Goal: Information Seeking & Learning: Check status

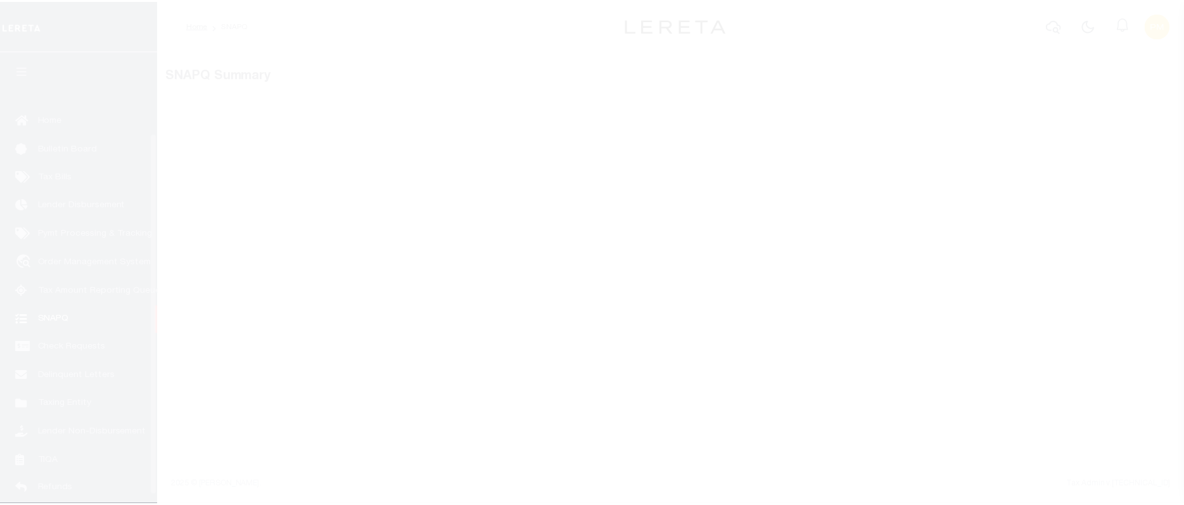
scroll to position [112, 0]
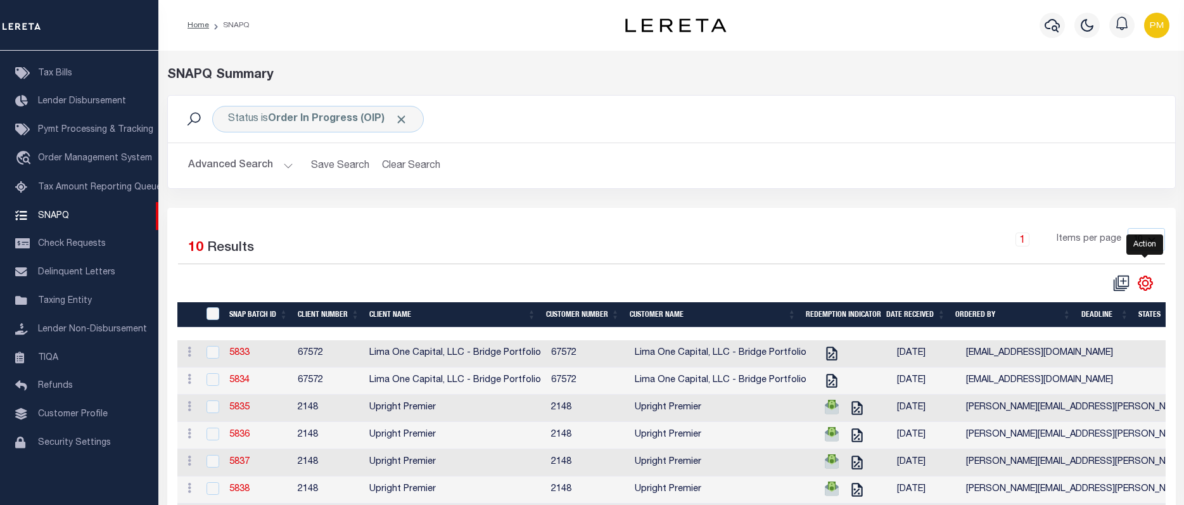
click at [1147, 288] on icon "" at bounding box center [1145, 283] width 16 height 16
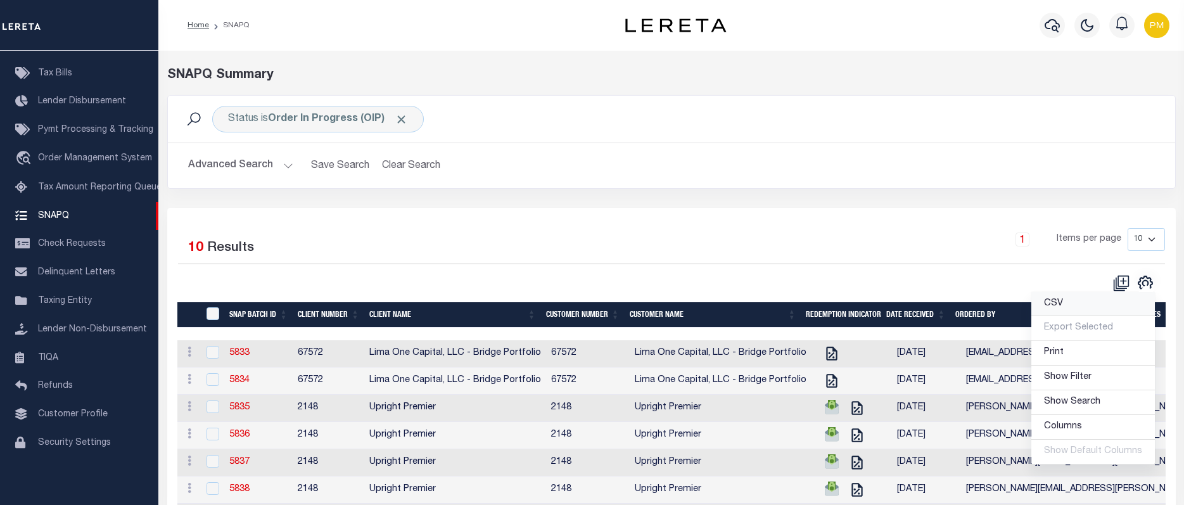
click at [1057, 306] on span "CSV" at bounding box center [1053, 303] width 19 height 9
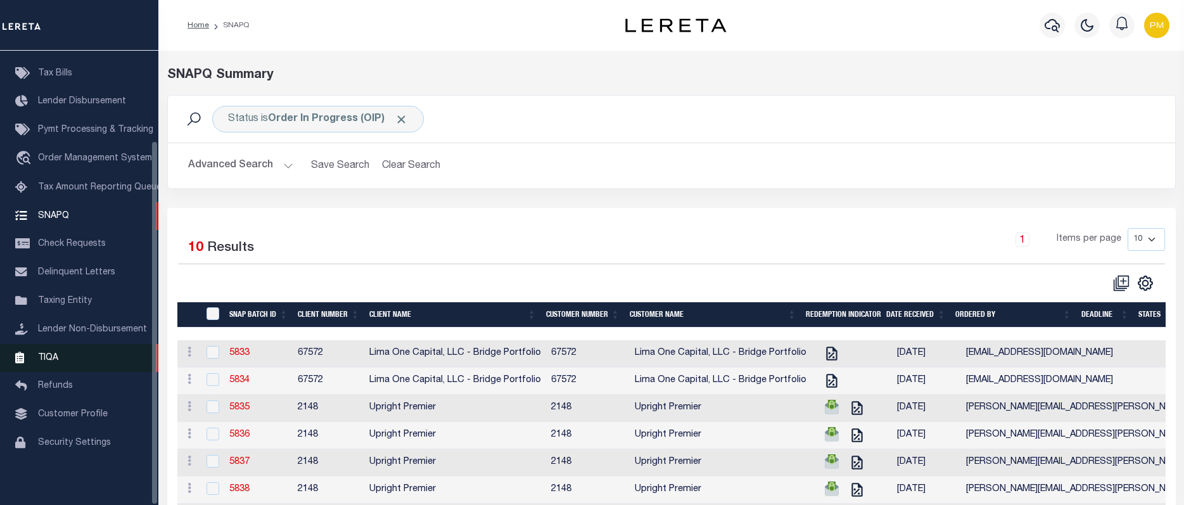
click at [47, 357] on span "TIQA" at bounding box center [48, 357] width 20 height 9
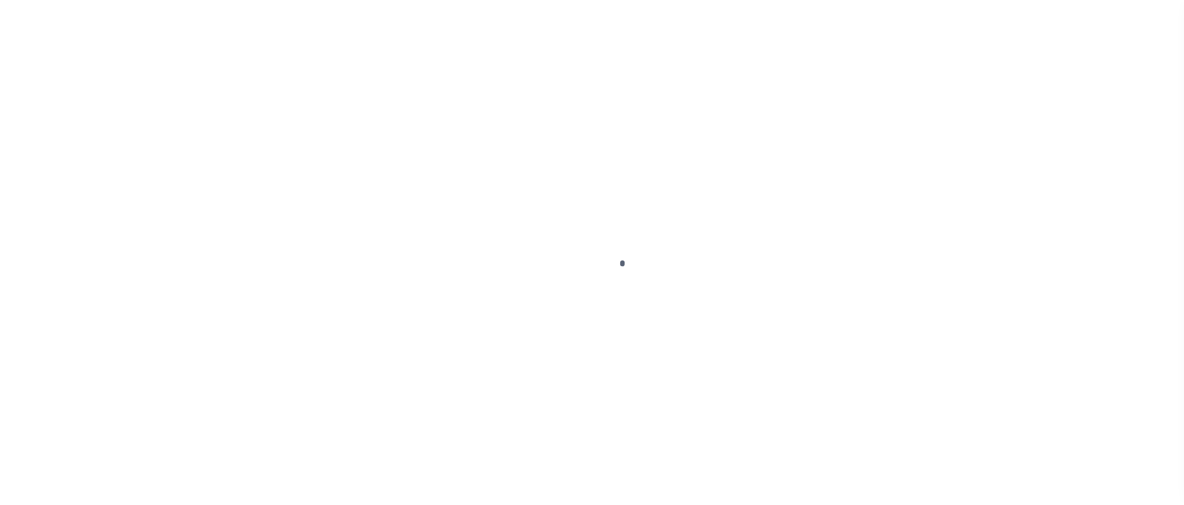
scroll to position [112, 0]
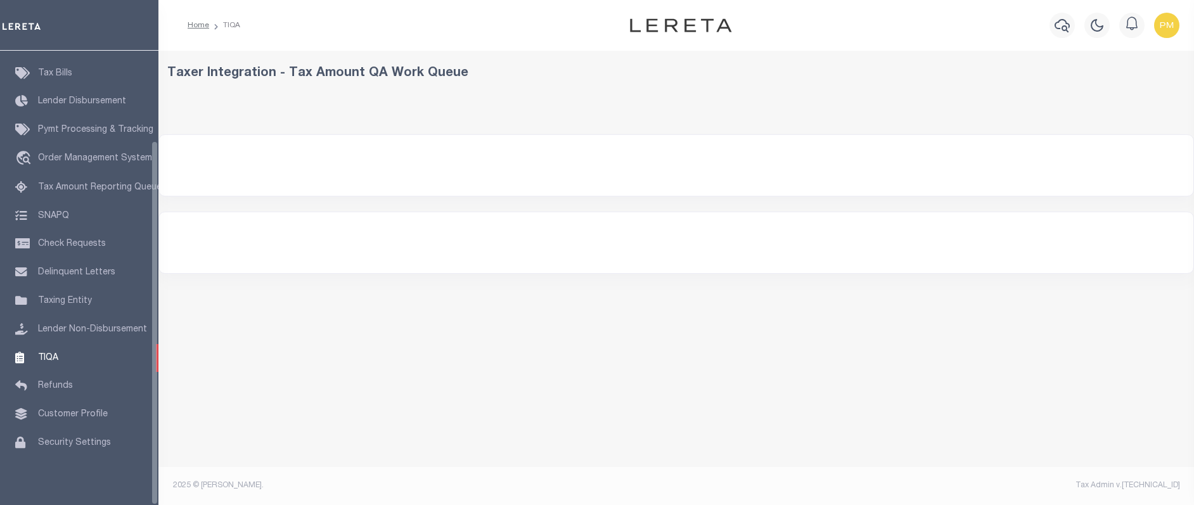
select select "200"
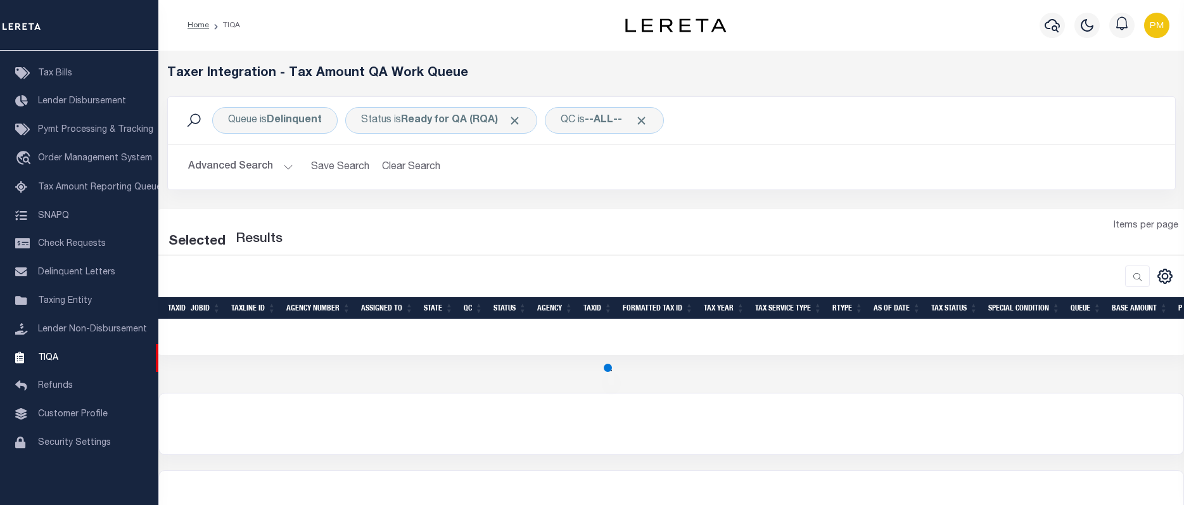
select select "200"
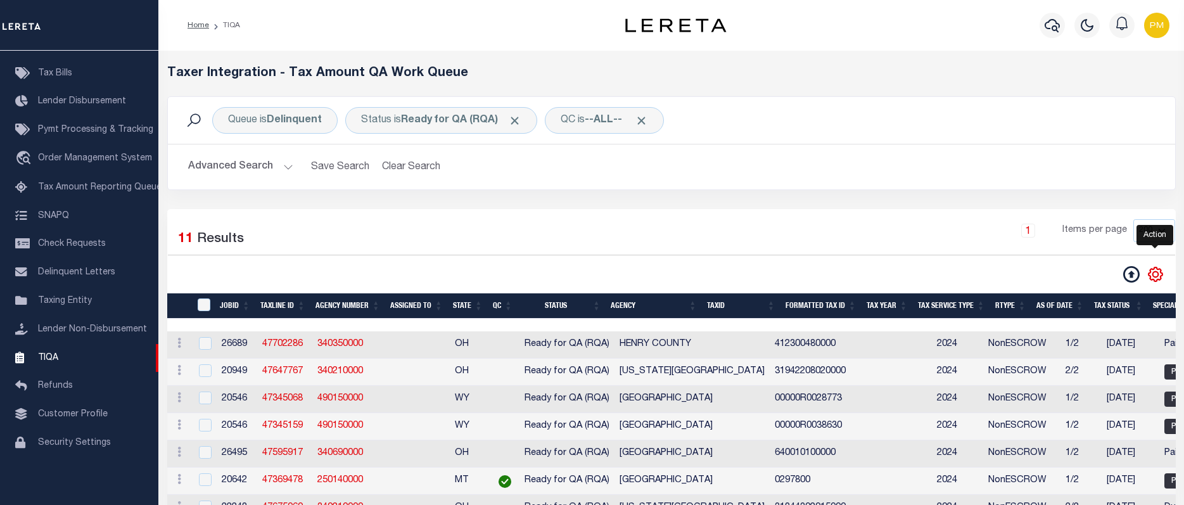
click at [1156, 276] on icon "" at bounding box center [1155, 274] width 16 height 16
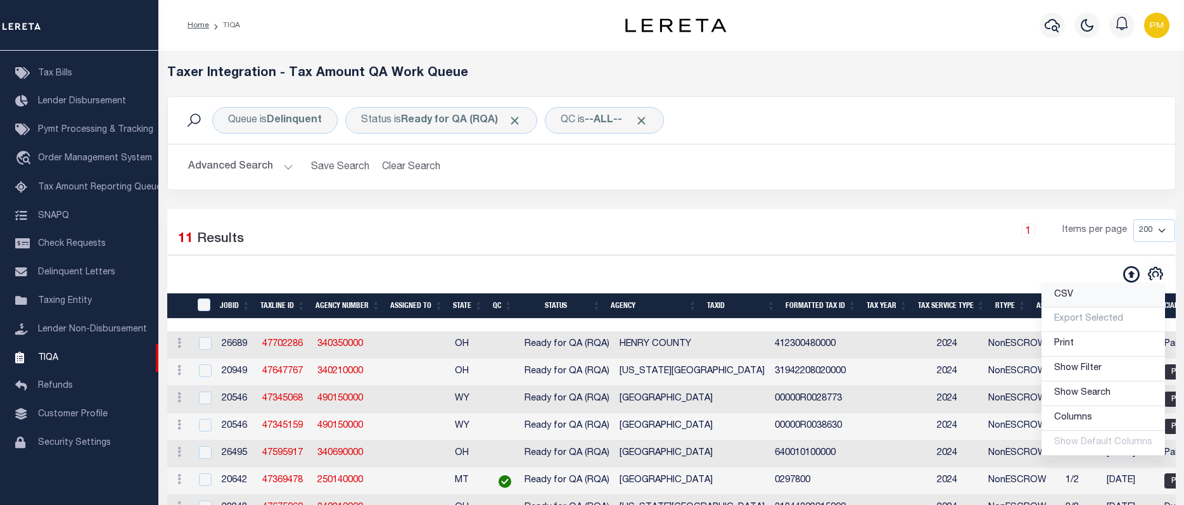
click at [1071, 295] on span "CSV" at bounding box center [1063, 294] width 19 height 9
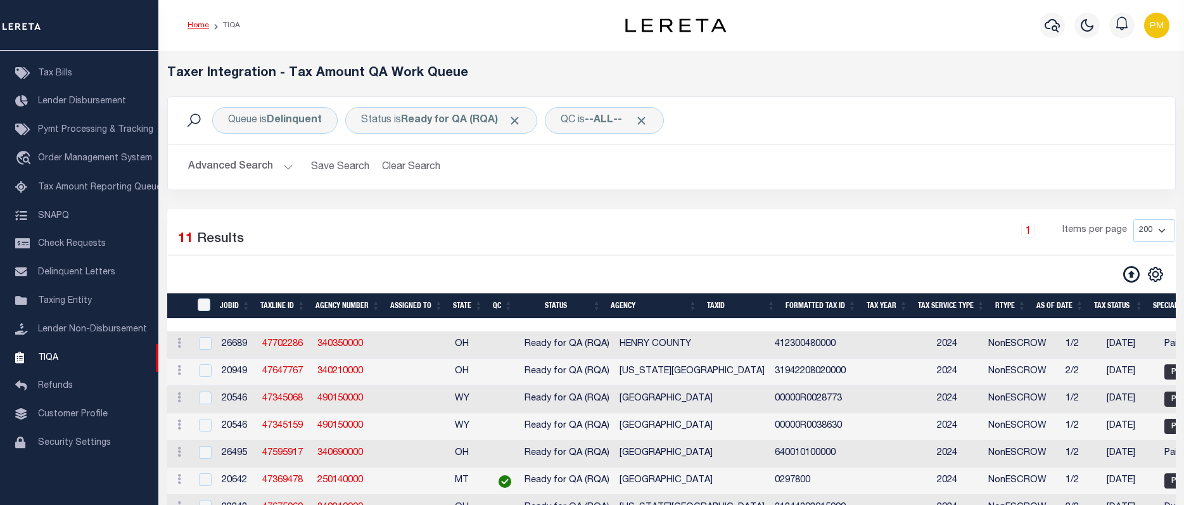
click at [200, 25] on link "Home" at bounding box center [199, 26] width 22 height 8
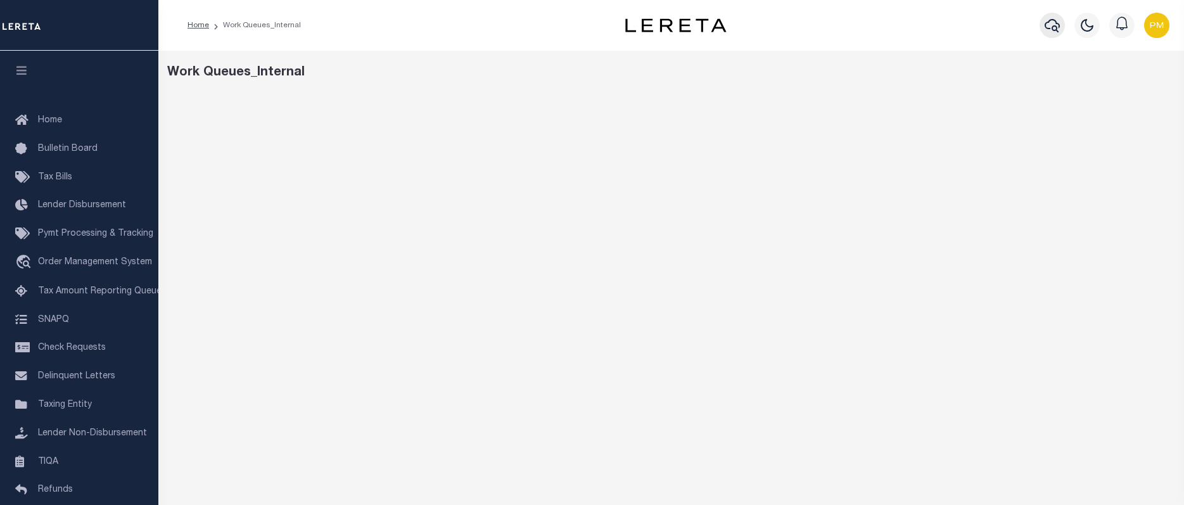
click at [1050, 29] on icon "button" at bounding box center [1052, 25] width 15 height 13
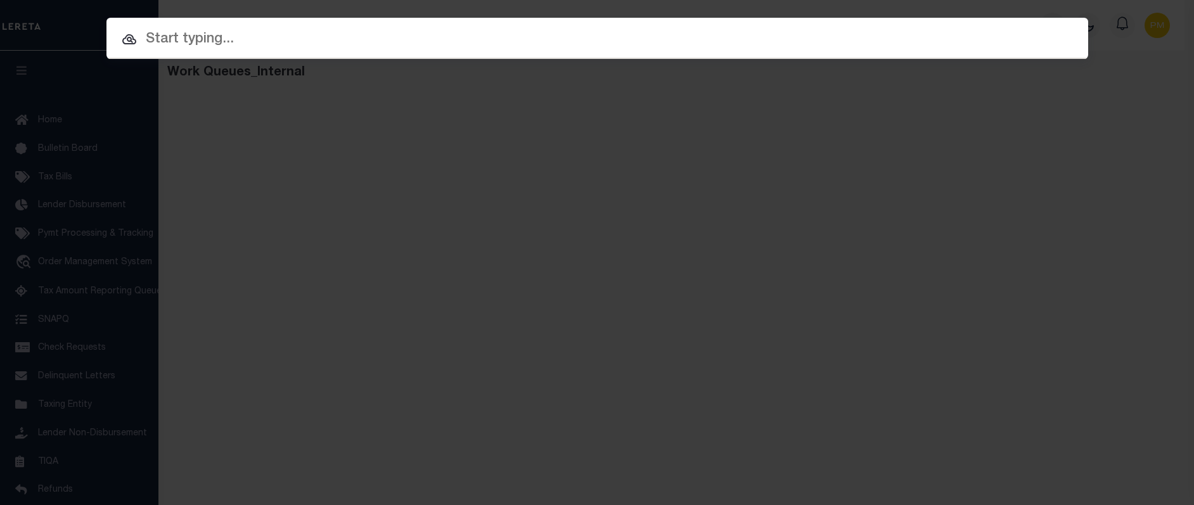
paste input "10020612"
type input "10020612"
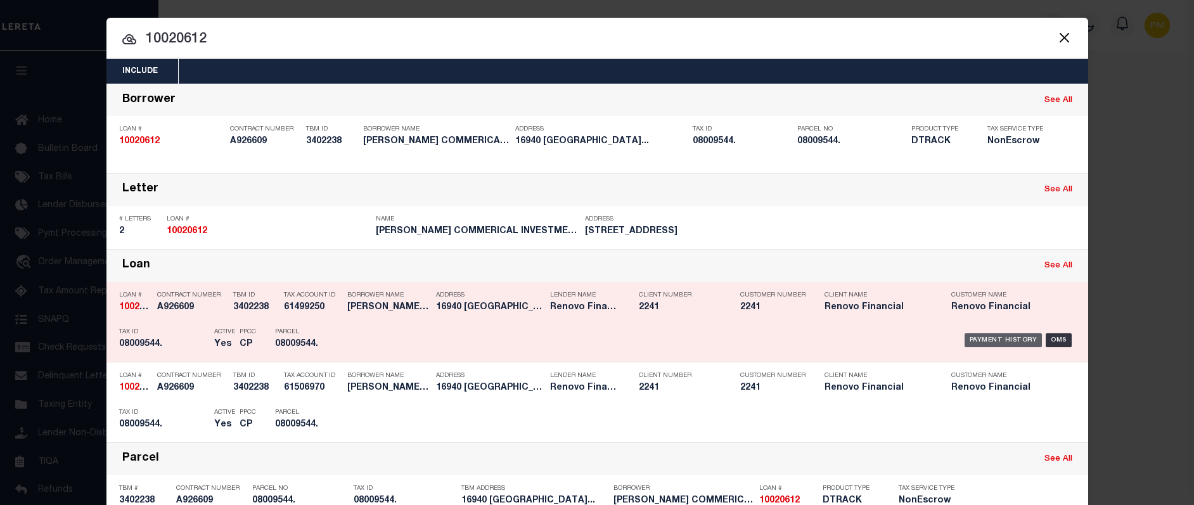
click at [979, 343] on div "Payment History" at bounding box center [1003, 340] width 78 height 14
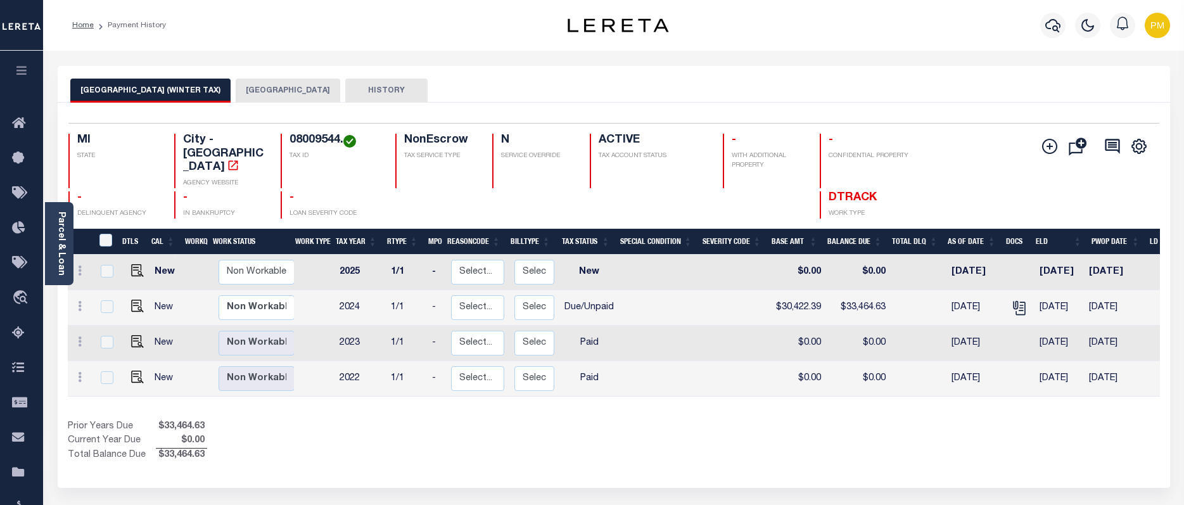
click at [236, 93] on button "DETROIT CITY" at bounding box center [288, 91] width 105 height 24
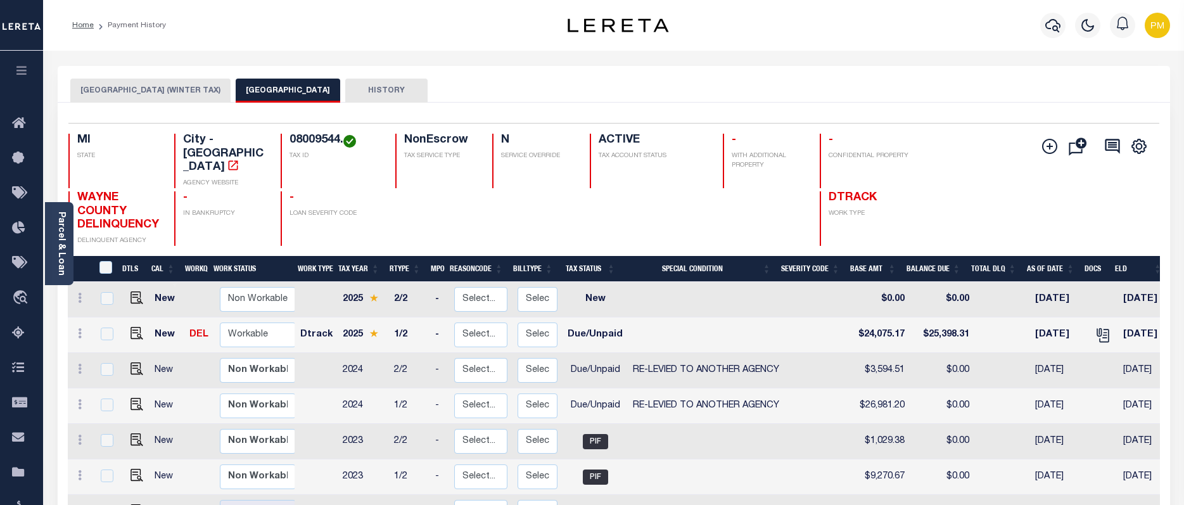
click at [134, 89] on button "DETROIT CITY (WINTER TAX)" at bounding box center [150, 91] width 160 height 24
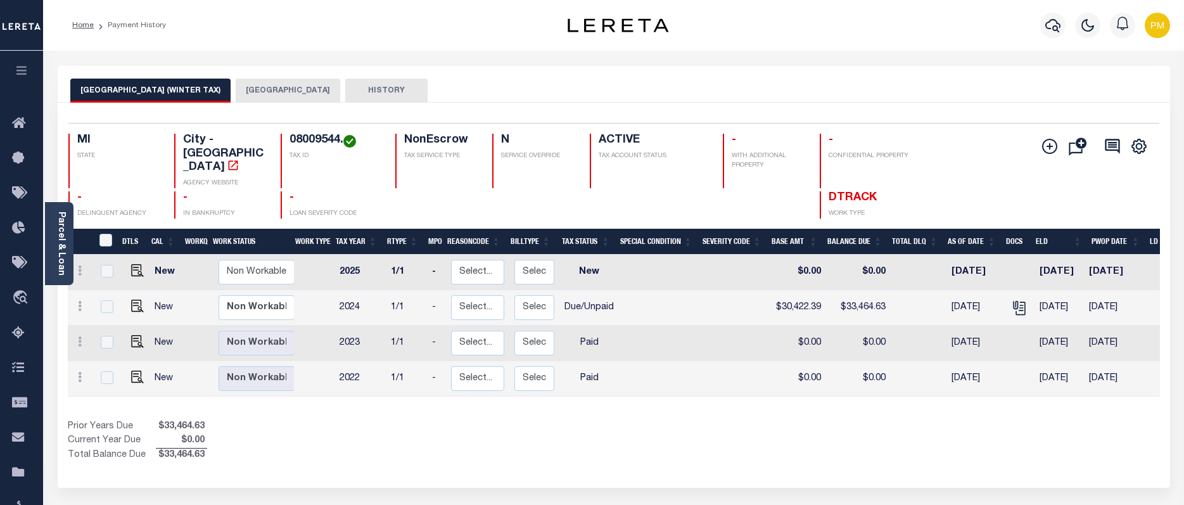
drag, startPoint x: 250, startPoint y: 94, endPoint x: 256, endPoint y: 95, distance: 6.5
click at [250, 94] on button "[GEOGRAPHIC_DATA]" at bounding box center [288, 91] width 105 height 24
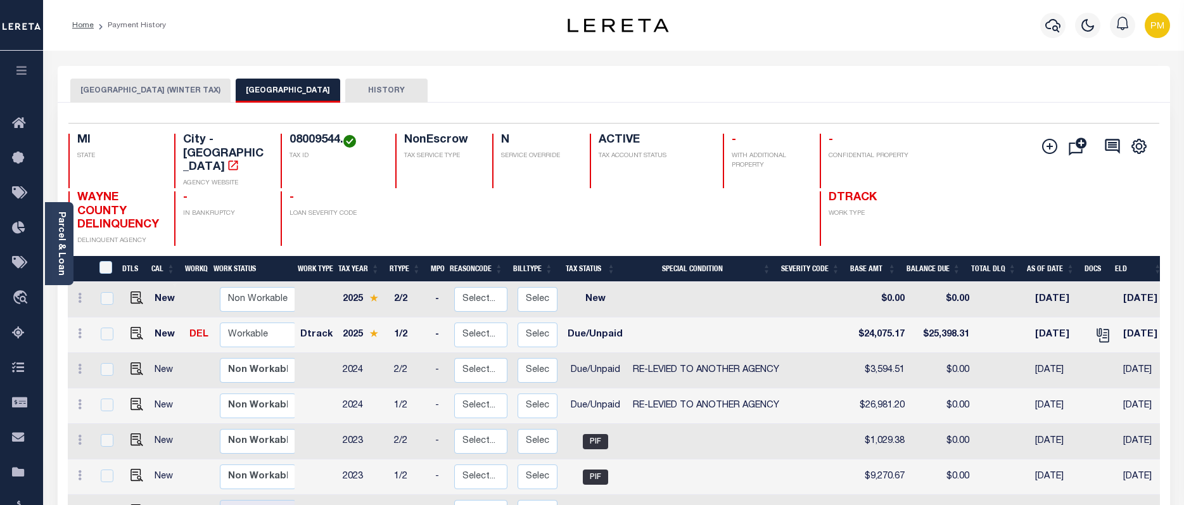
click at [132, 92] on button "[GEOGRAPHIC_DATA] (WINTER TAX)" at bounding box center [150, 91] width 160 height 24
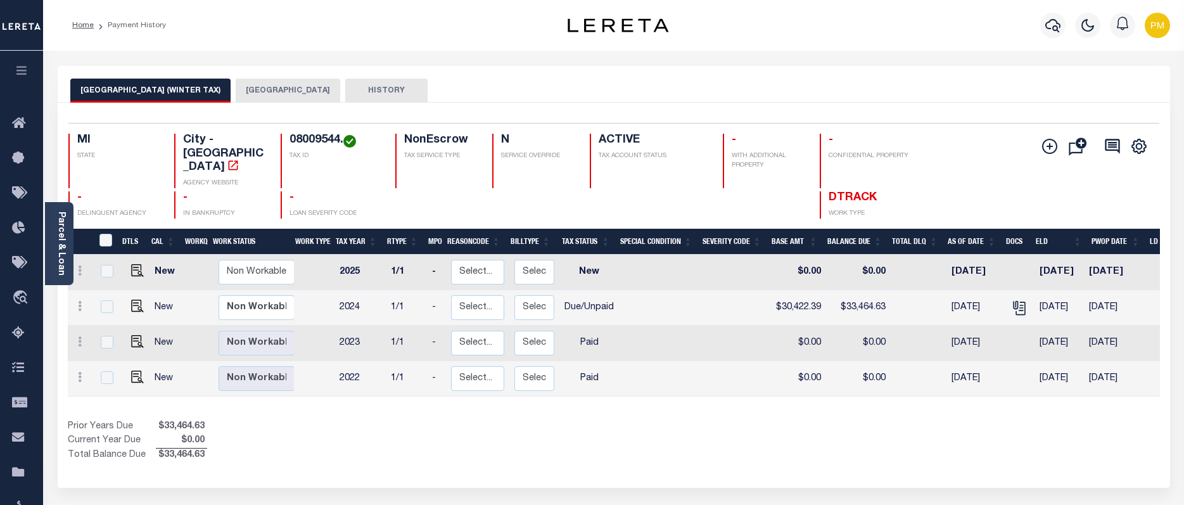
click at [246, 88] on button "[GEOGRAPHIC_DATA]" at bounding box center [288, 91] width 105 height 24
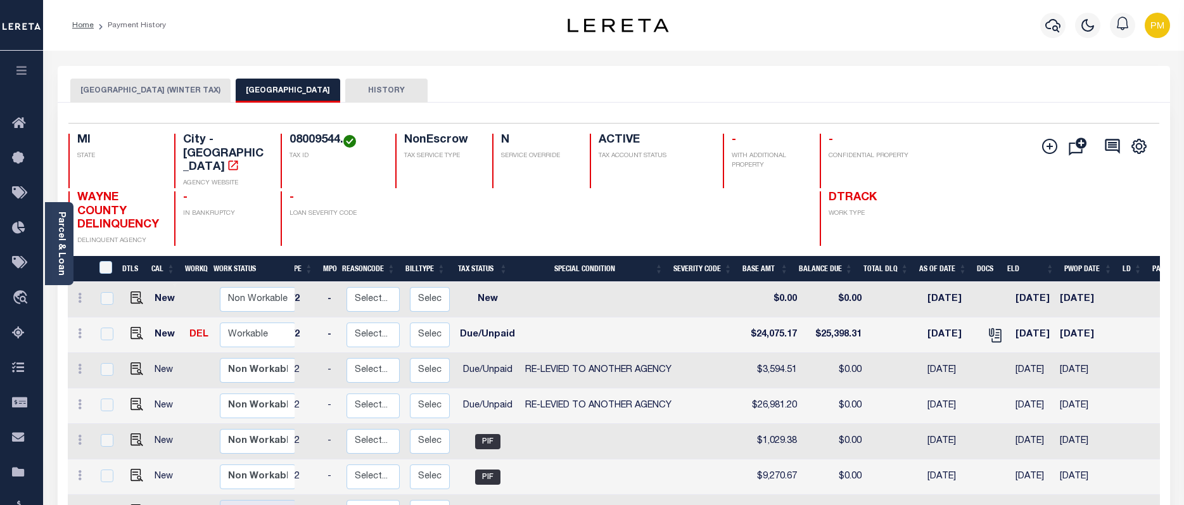
click at [140, 88] on button "DETROIT CITY (WINTER TAX)" at bounding box center [150, 91] width 160 height 24
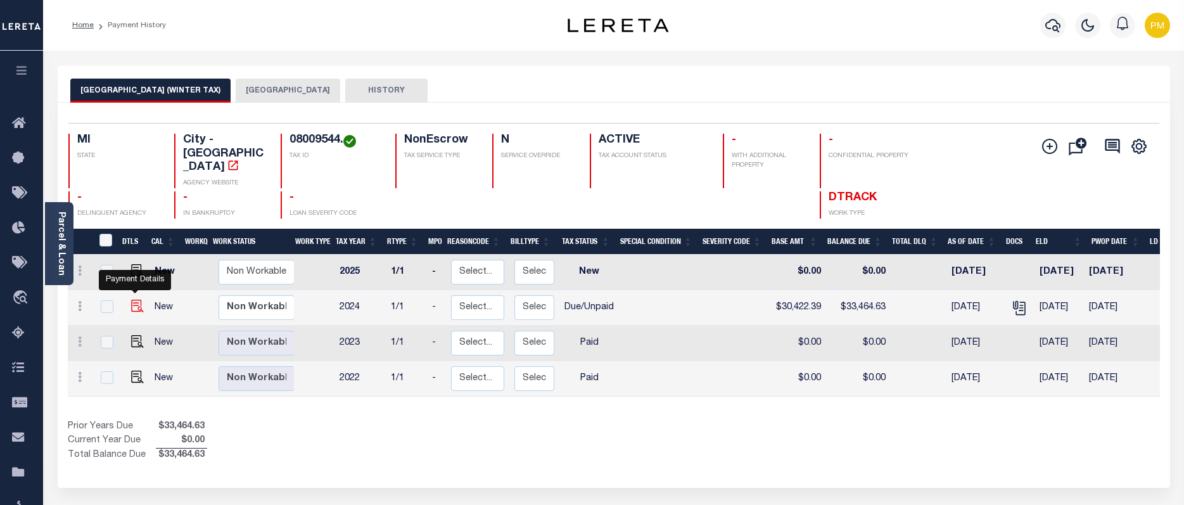
click at [133, 300] on img "" at bounding box center [137, 306] width 13 height 13
checkbox input "true"
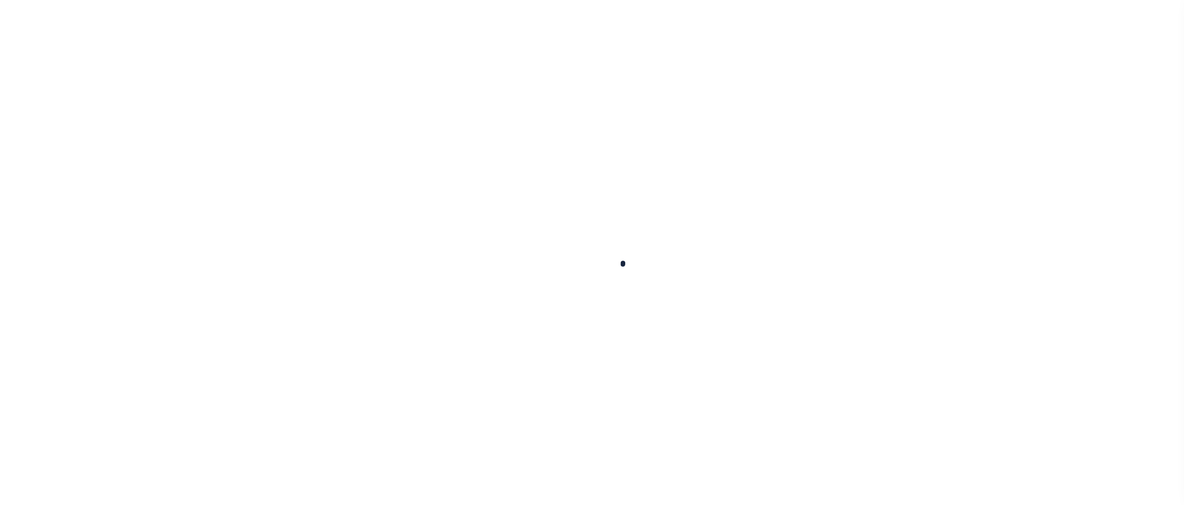
checkbox input "false"
type input "08/31/2025"
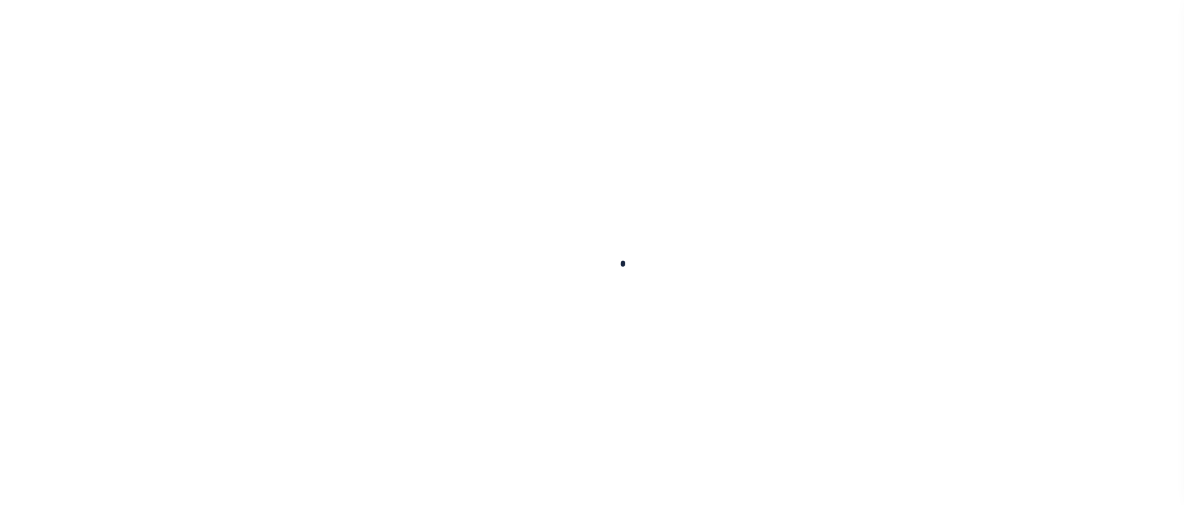
type input "08/25/2025"
select select "DUE"
type input "$30,422.39"
type input "$3,042.24"
type input "$33,464.63"
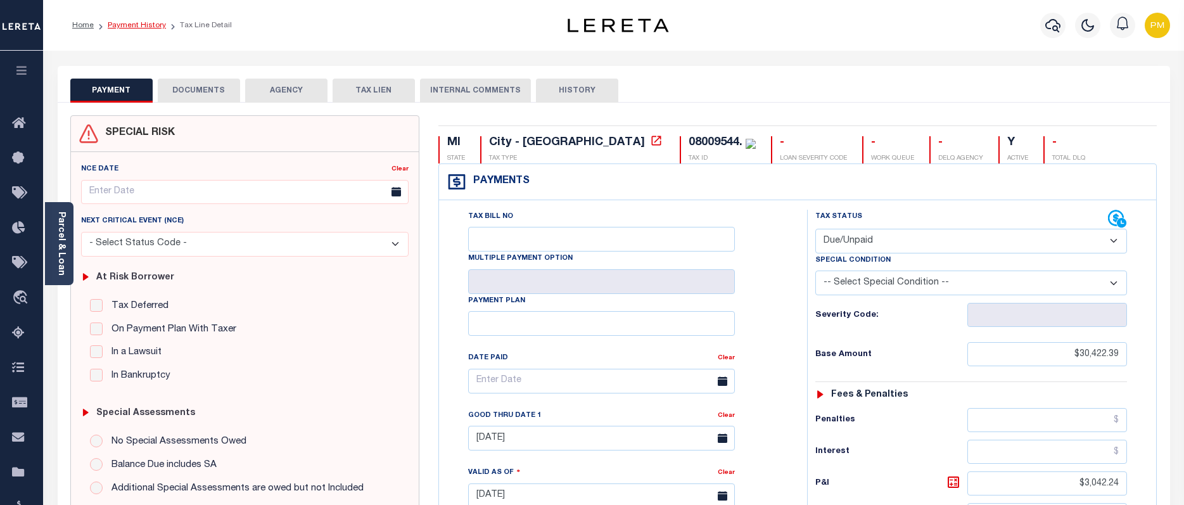
click at [129, 26] on link "Payment History" at bounding box center [137, 26] width 58 height 8
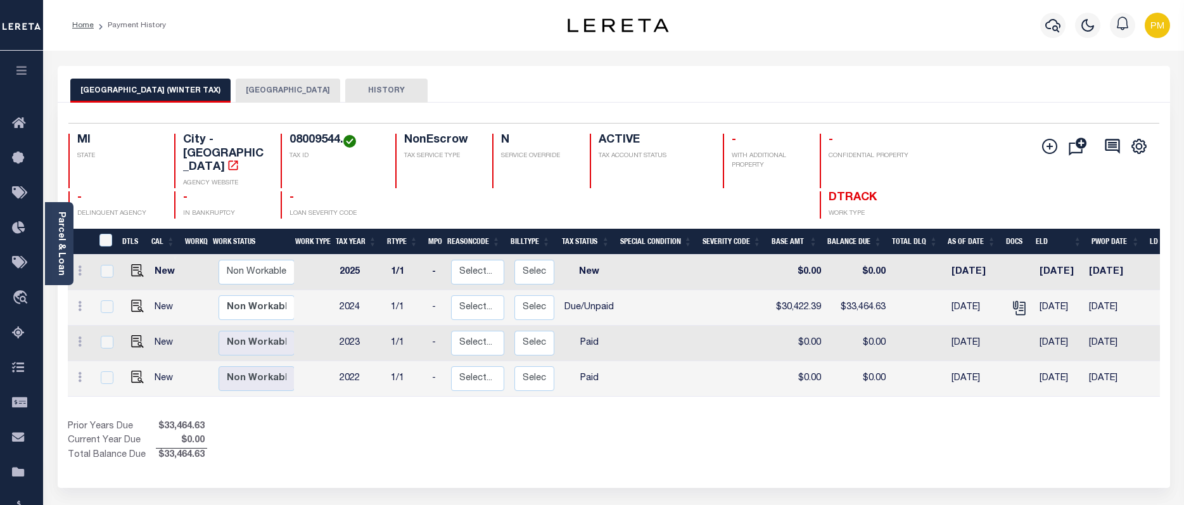
click at [242, 88] on button "DETROIT CITY" at bounding box center [288, 91] width 105 height 24
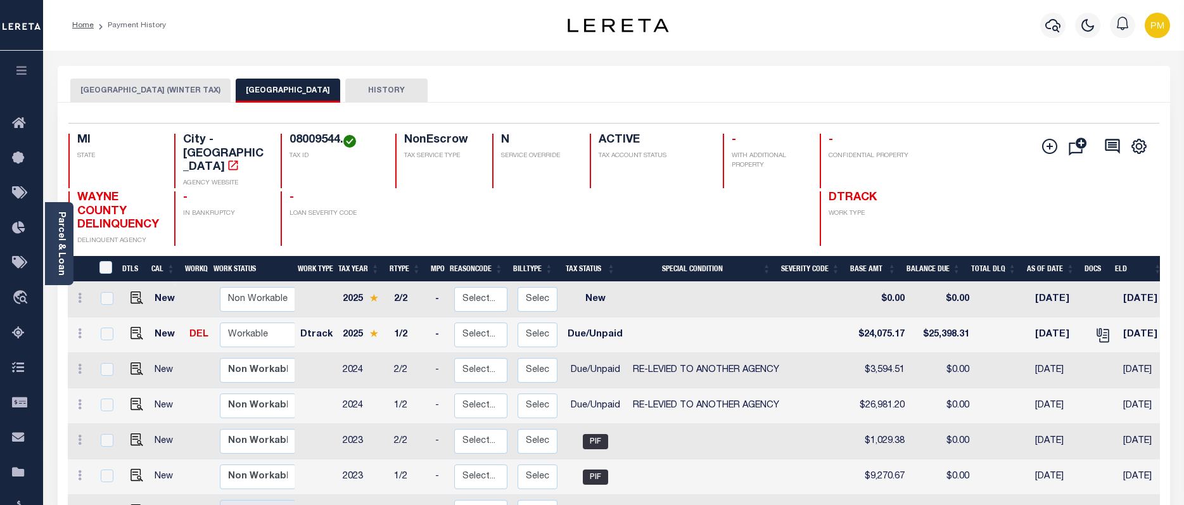
click at [148, 90] on button "DETROIT CITY (WINTER TAX)" at bounding box center [150, 91] width 160 height 24
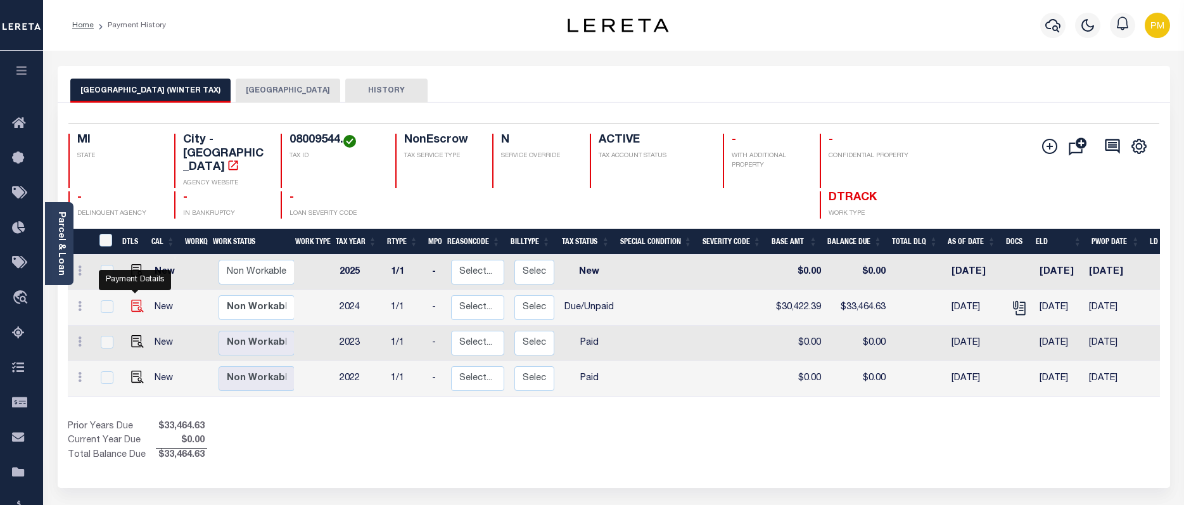
click at [132, 300] on img "" at bounding box center [137, 306] width 13 height 13
checkbox input "true"
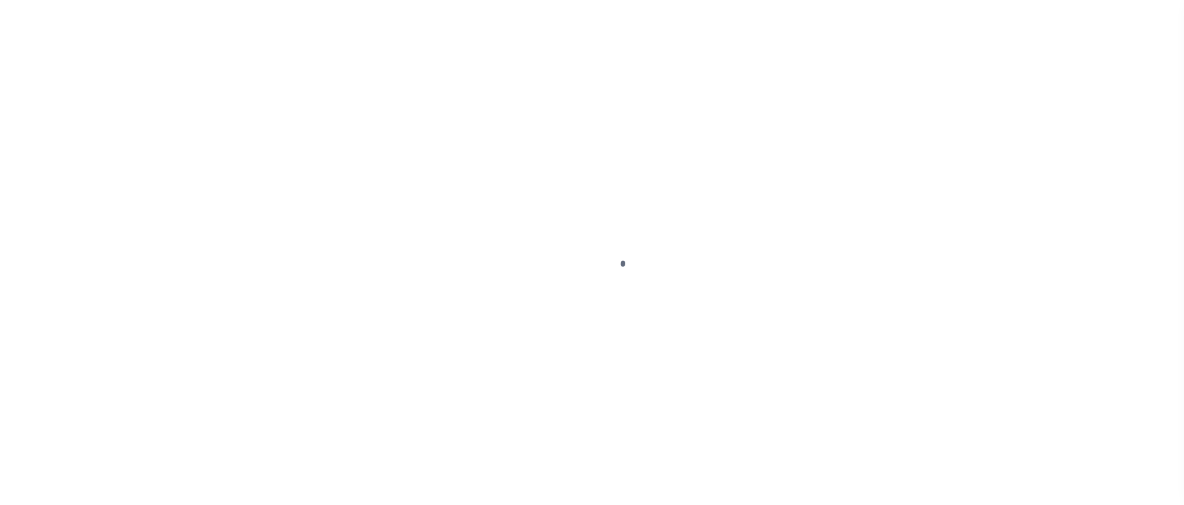
select select "DUE"
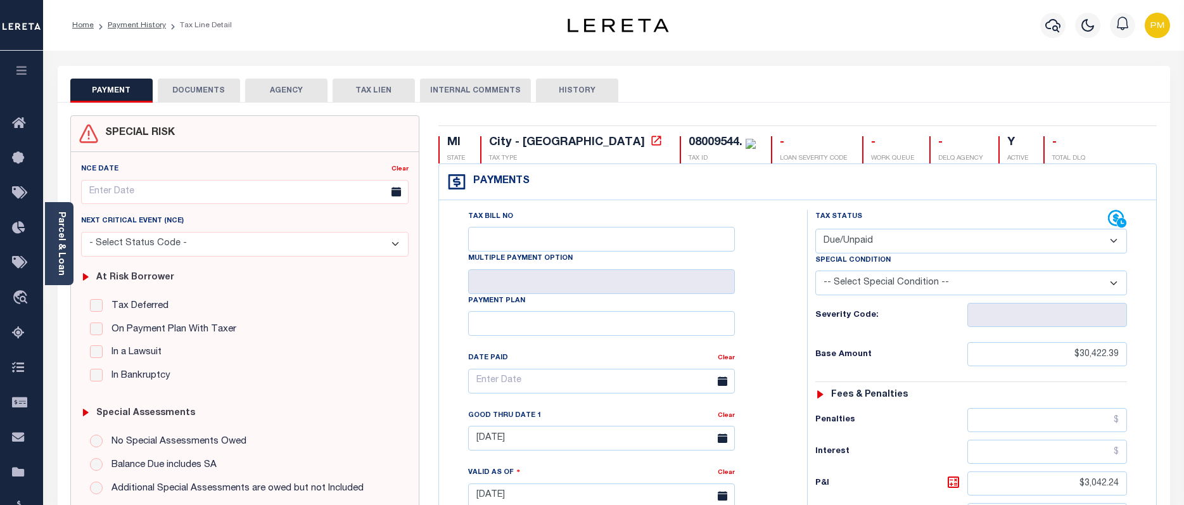
click at [189, 92] on button "DOCUMENTS" at bounding box center [199, 91] width 82 height 24
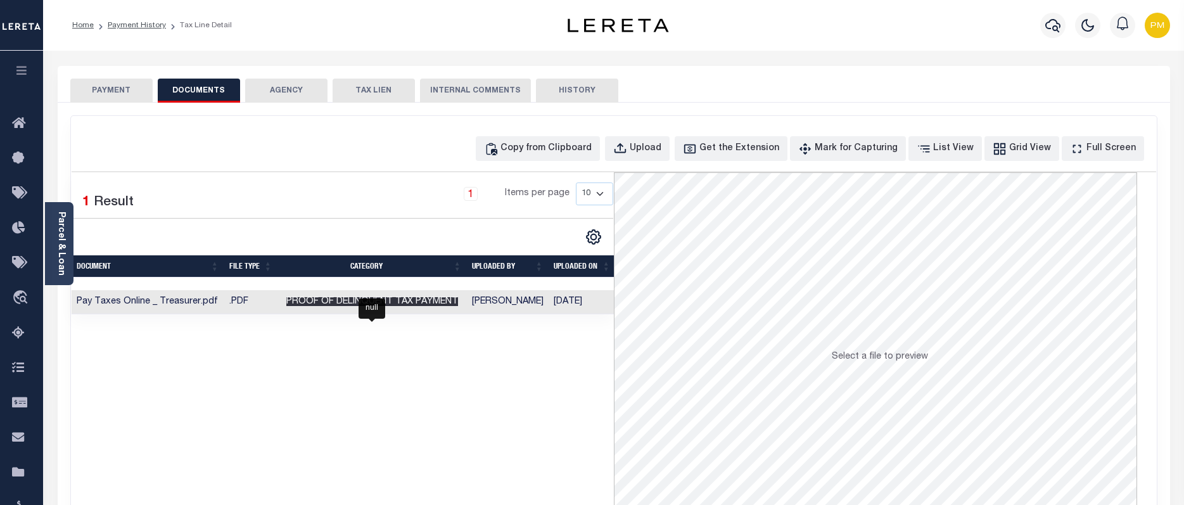
click at [397, 300] on span "Proof of Delinquent Tax Payment" at bounding box center [372, 301] width 172 height 9
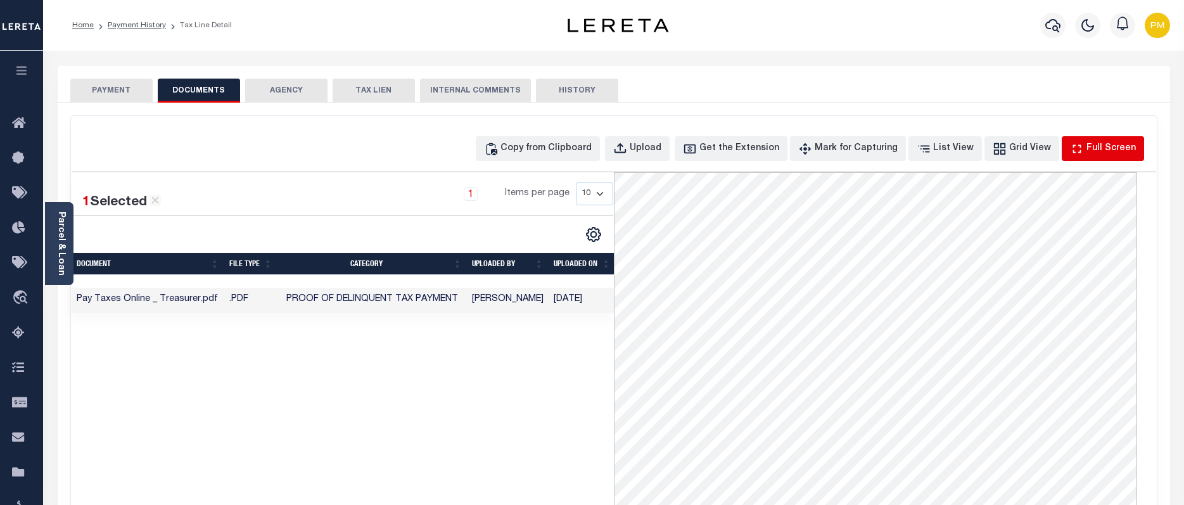
click at [1119, 155] on div "Full Screen" at bounding box center [1111, 149] width 49 height 14
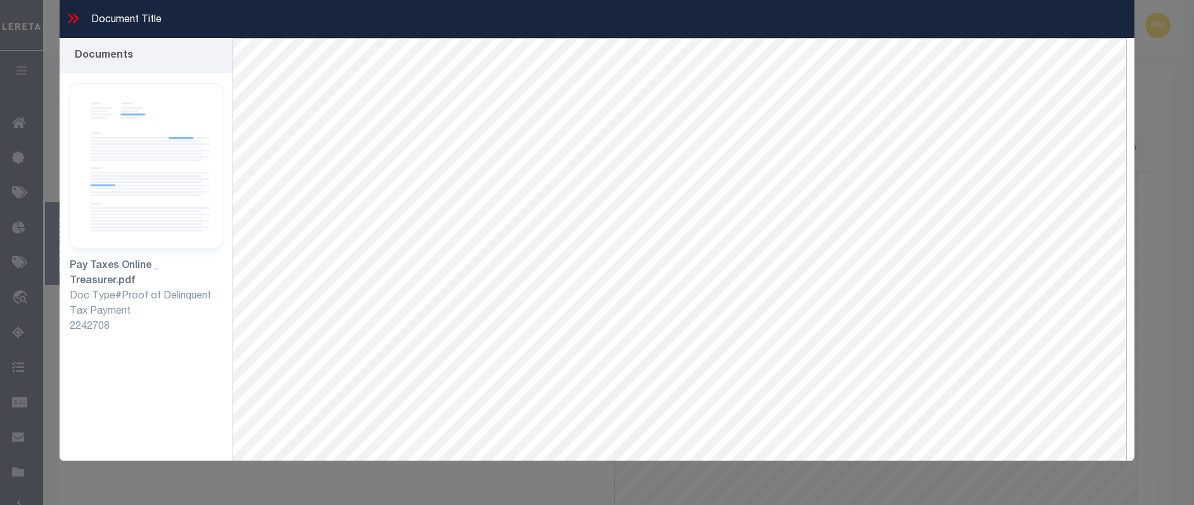
click at [72, 13] on icon at bounding box center [73, 18] width 16 height 16
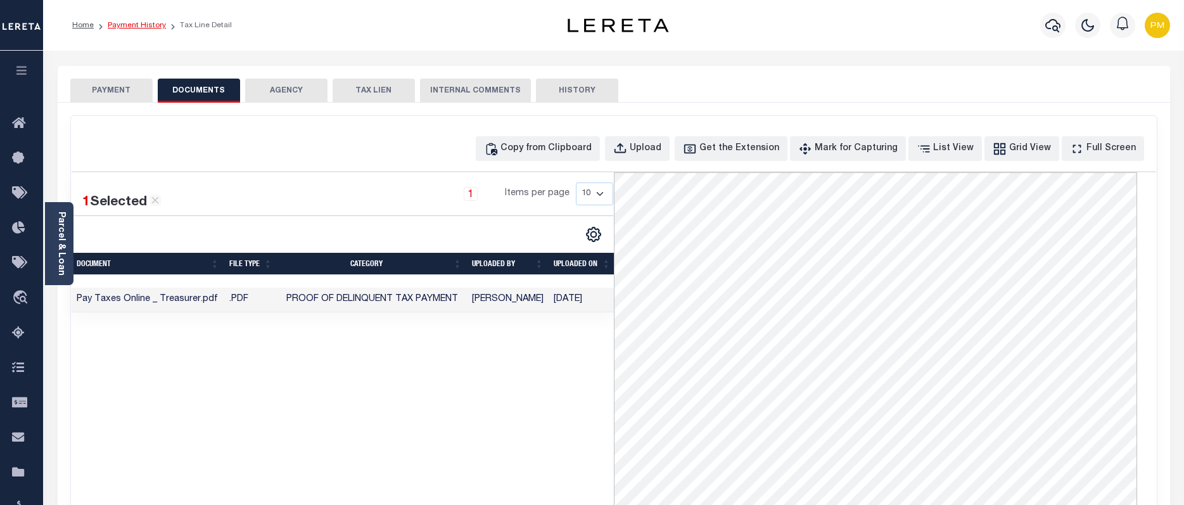
click at [136, 25] on link "Payment History" at bounding box center [137, 26] width 58 height 8
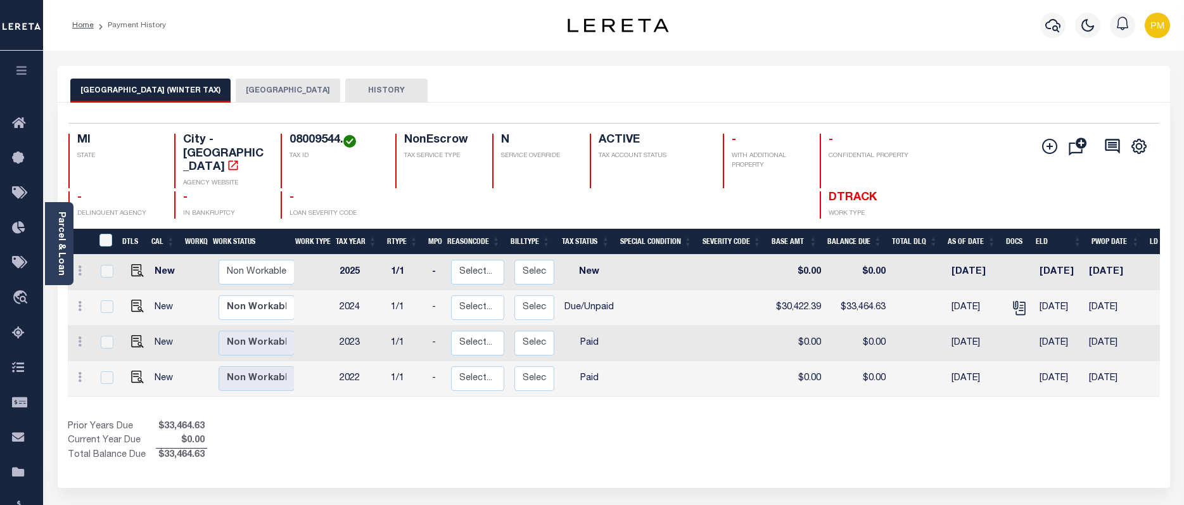
click at [238, 88] on button "[GEOGRAPHIC_DATA]" at bounding box center [288, 91] width 105 height 24
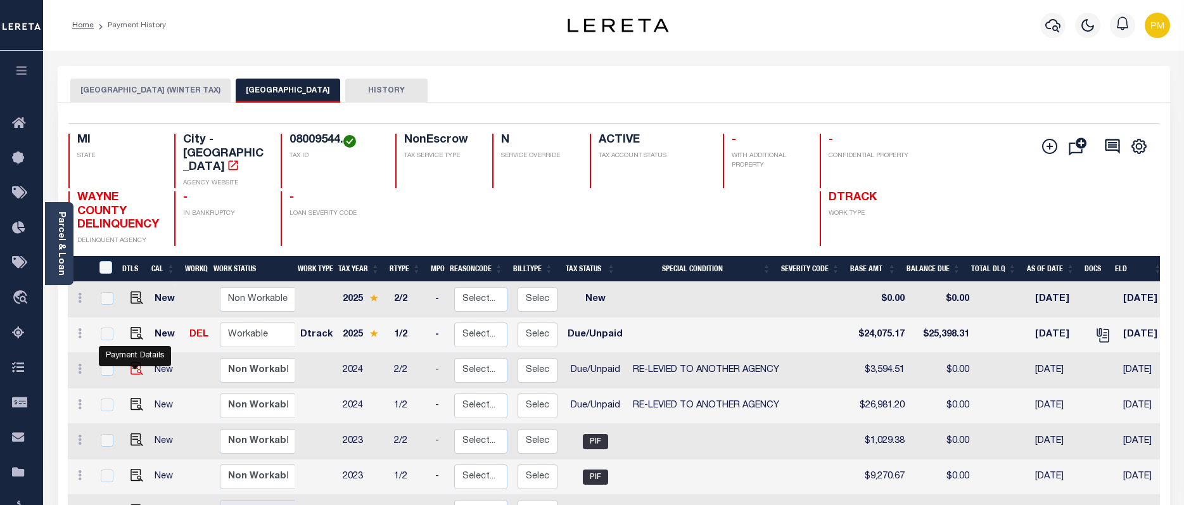
click at [134, 368] on img "" at bounding box center [137, 368] width 13 height 13
checkbox input "true"
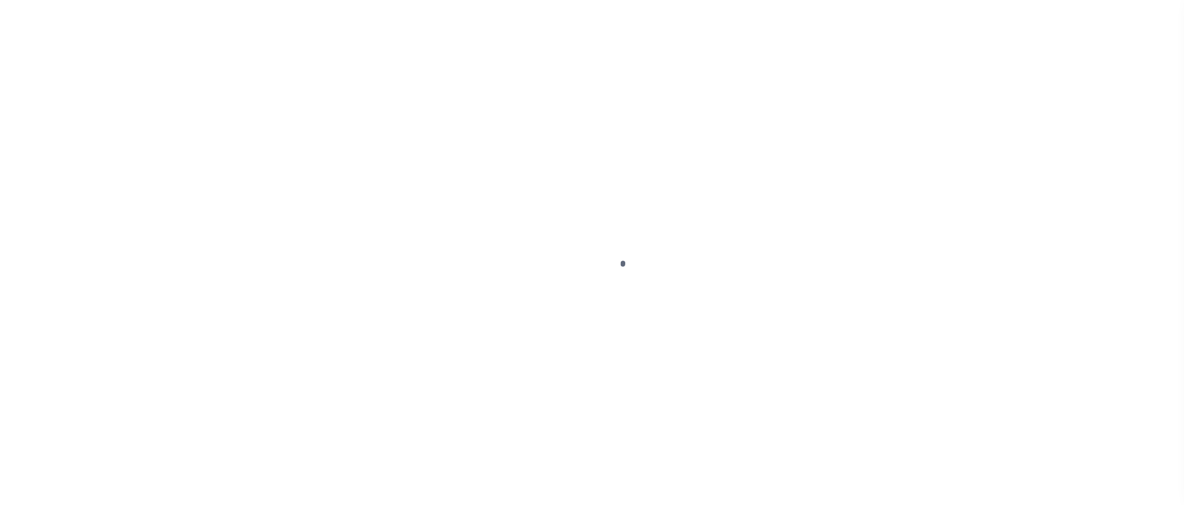
select select "DUE"
select select "31"
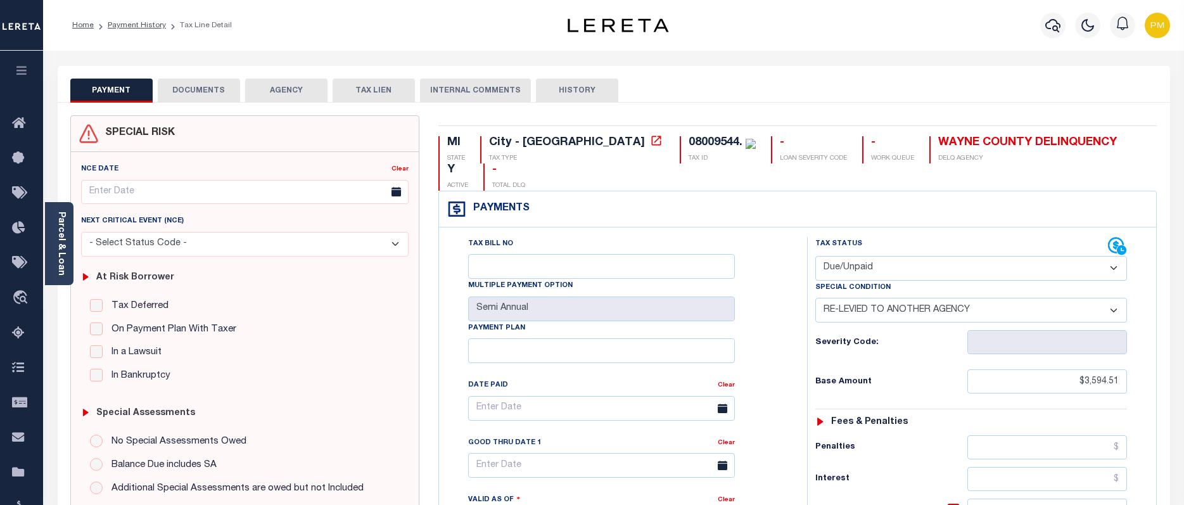
click at [194, 91] on button "DOCUMENTS" at bounding box center [199, 91] width 82 height 24
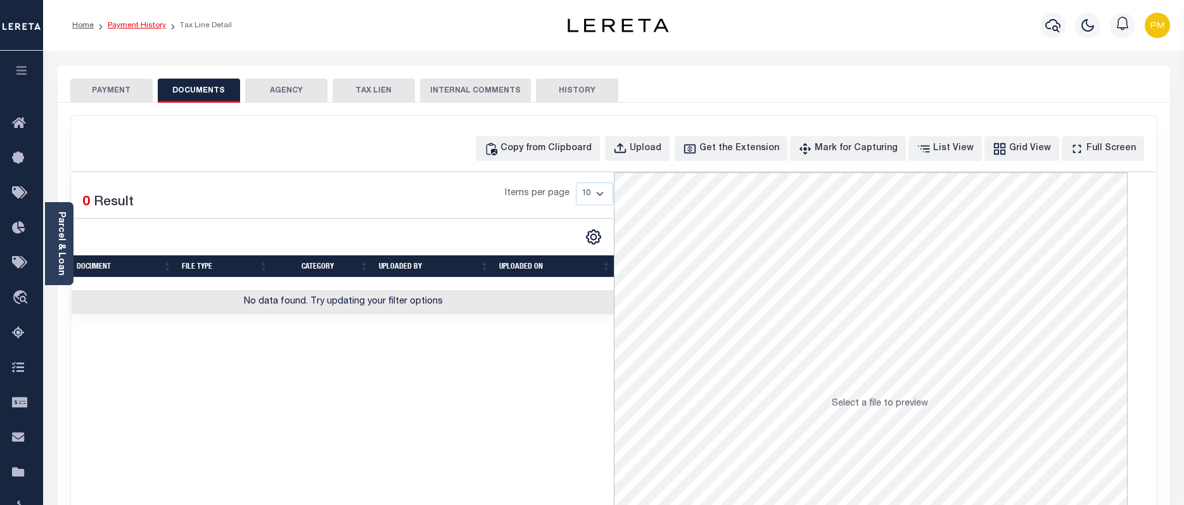
click at [132, 24] on link "Payment History" at bounding box center [137, 26] width 58 height 8
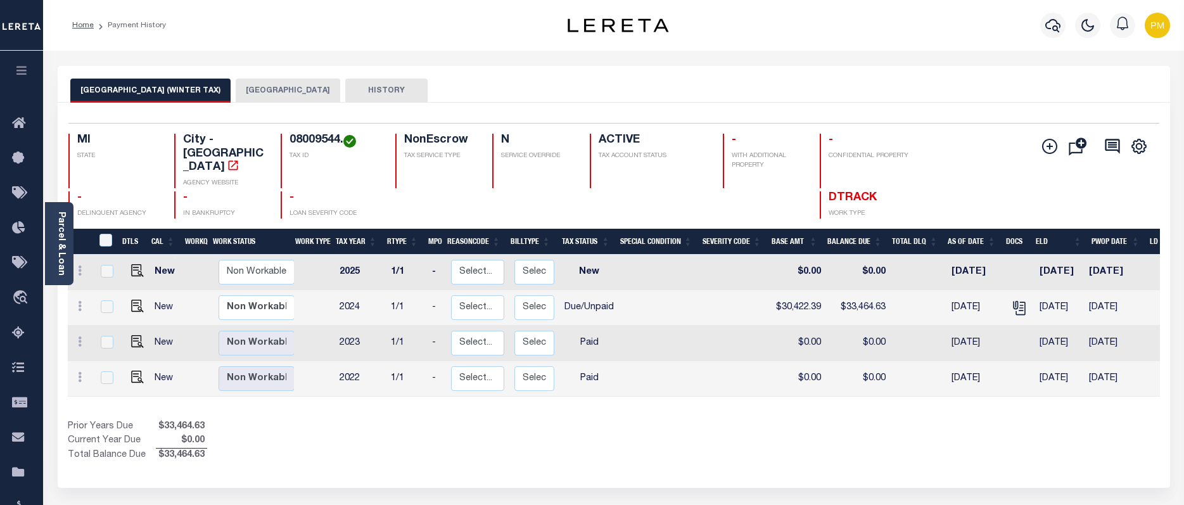
click at [240, 92] on button "[GEOGRAPHIC_DATA]" at bounding box center [288, 91] width 105 height 24
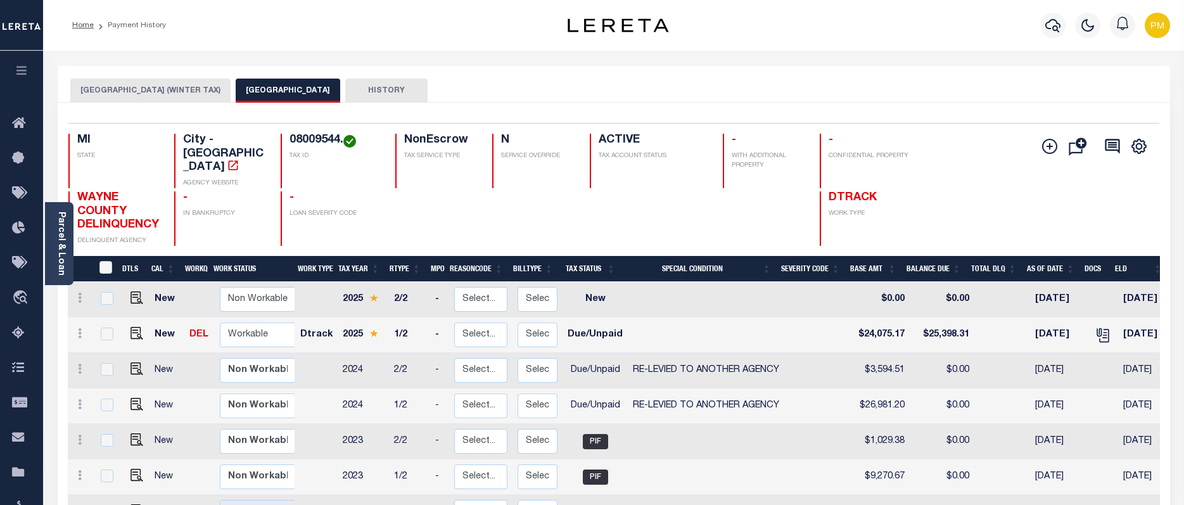
click at [108, 89] on button "[GEOGRAPHIC_DATA] (WINTER TAX)" at bounding box center [150, 91] width 160 height 24
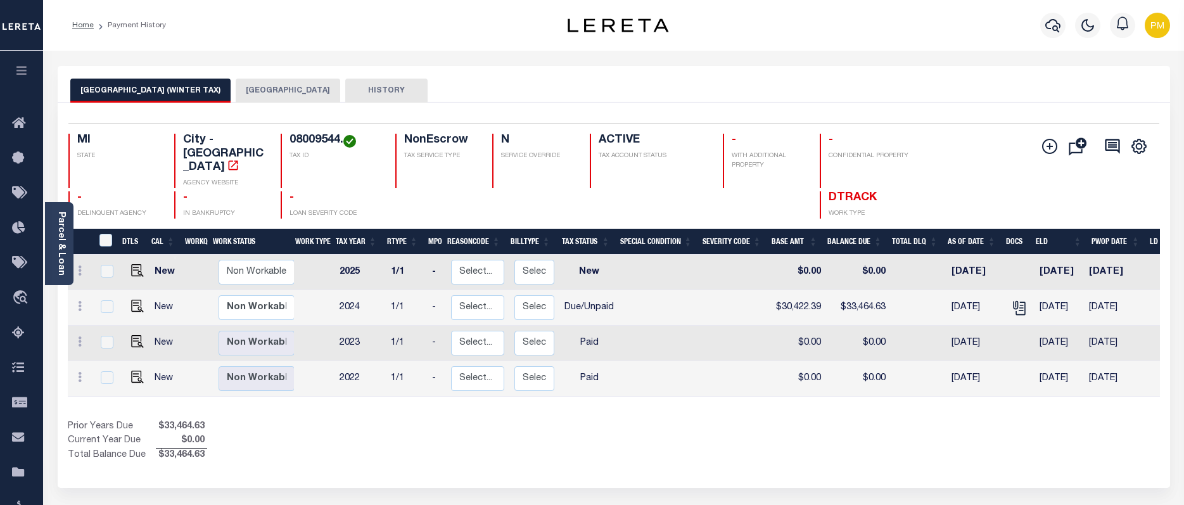
click at [237, 91] on button "[GEOGRAPHIC_DATA]" at bounding box center [288, 91] width 105 height 24
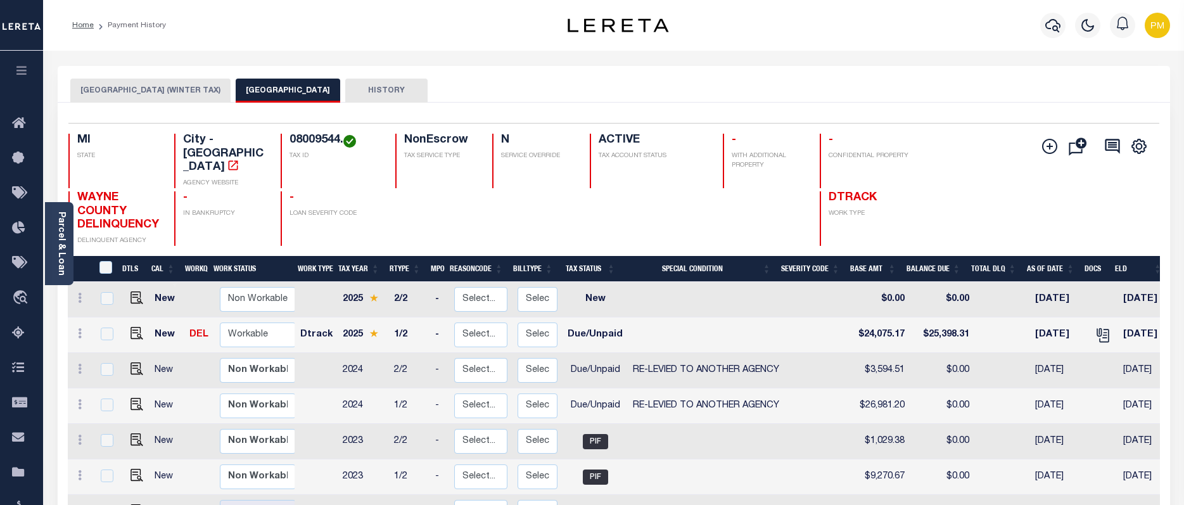
click at [139, 86] on button "[GEOGRAPHIC_DATA] (WINTER TAX)" at bounding box center [150, 91] width 160 height 24
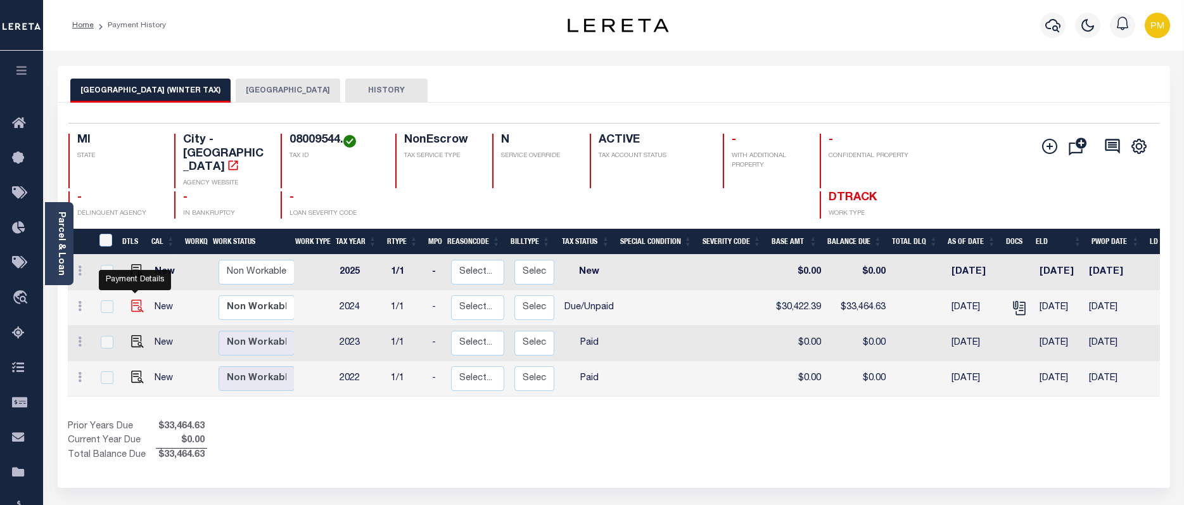
click at [134, 300] on img "" at bounding box center [137, 306] width 13 height 13
checkbox input "true"
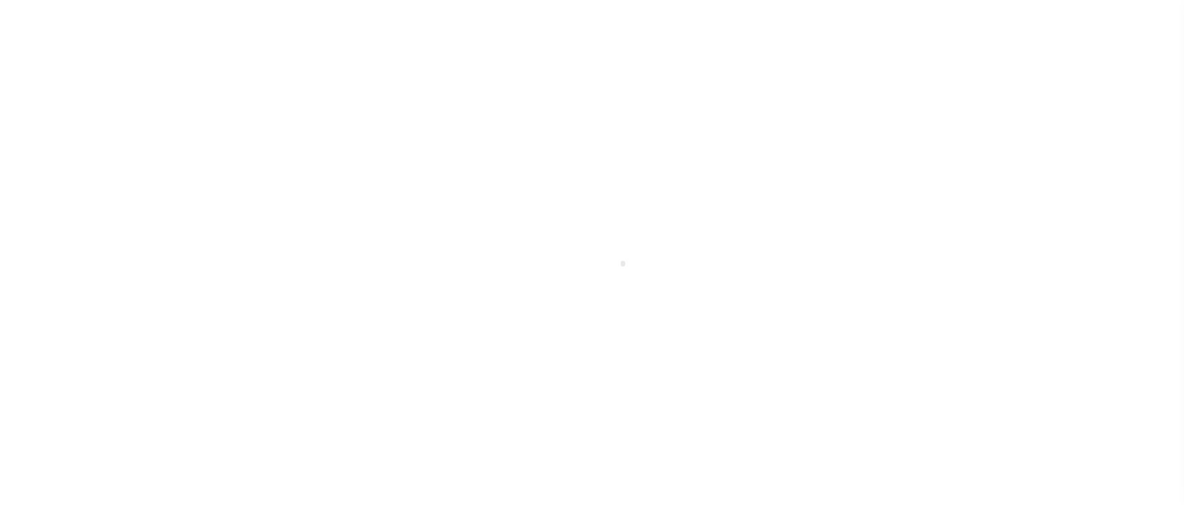
select select "DUE"
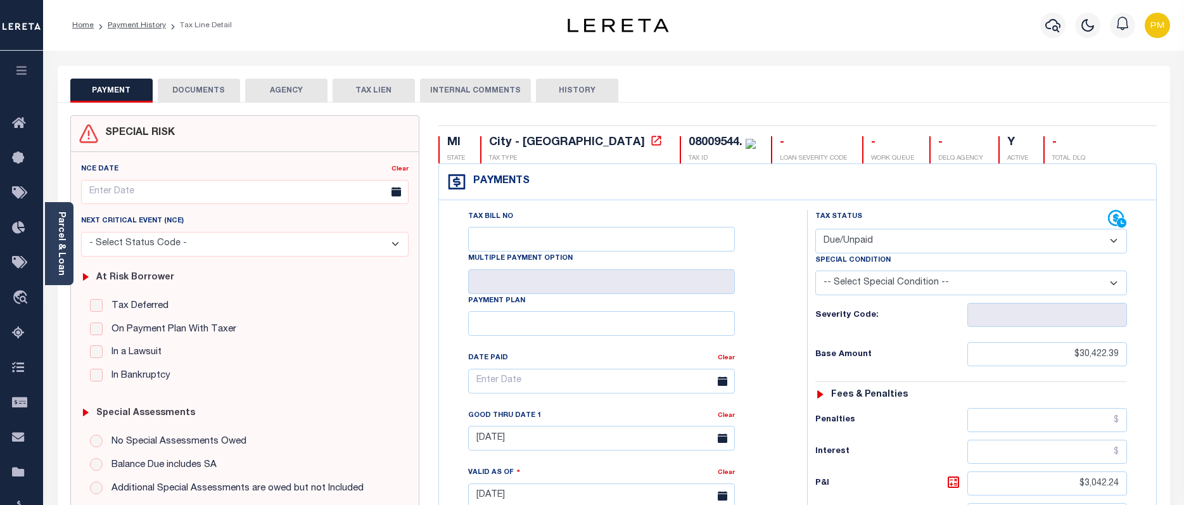
click at [191, 87] on button "DOCUMENTS" at bounding box center [199, 91] width 82 height 24
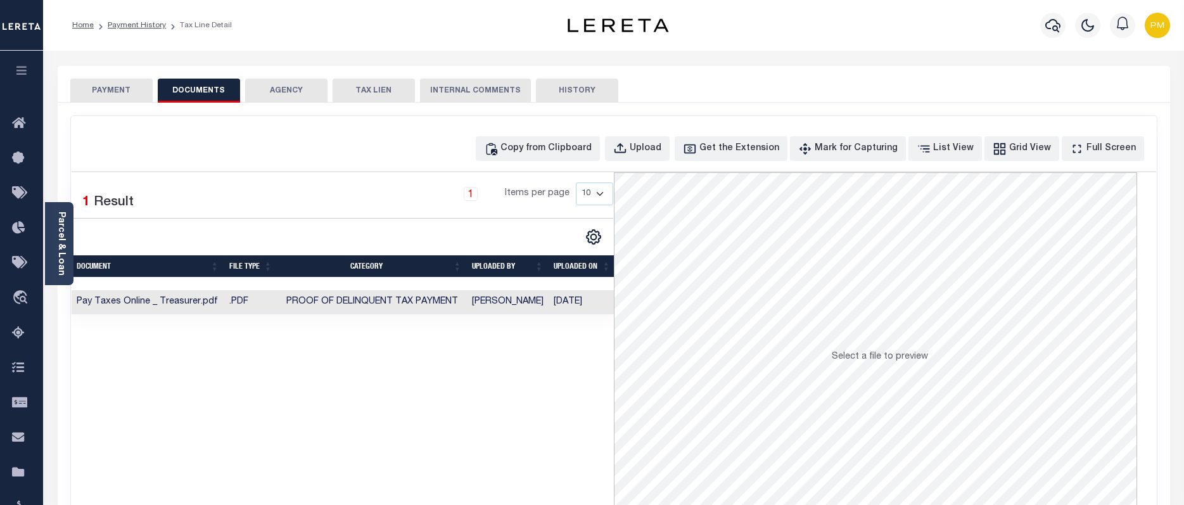
click at [101, 91] on button "PAYMENT" at bounding box center [111, 91] width 82 height 24
